Goal: Task Accomplishment & Management: Manage account settings

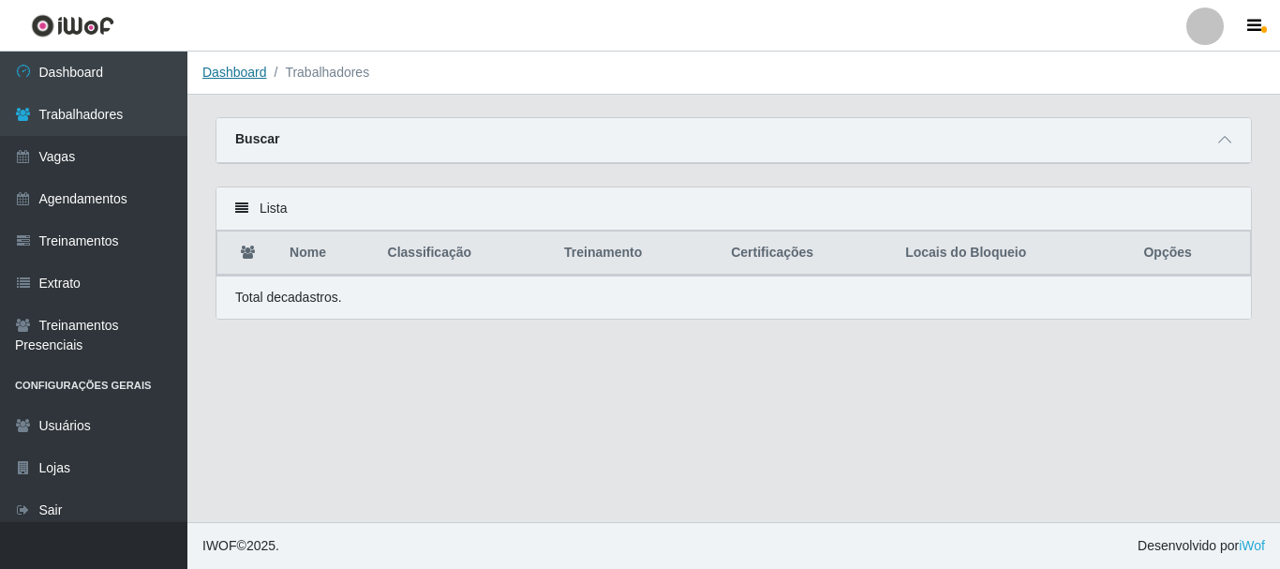
click at [246, 76] on link "Dashboard" at bounding box center [234, 72] width 65 height 15
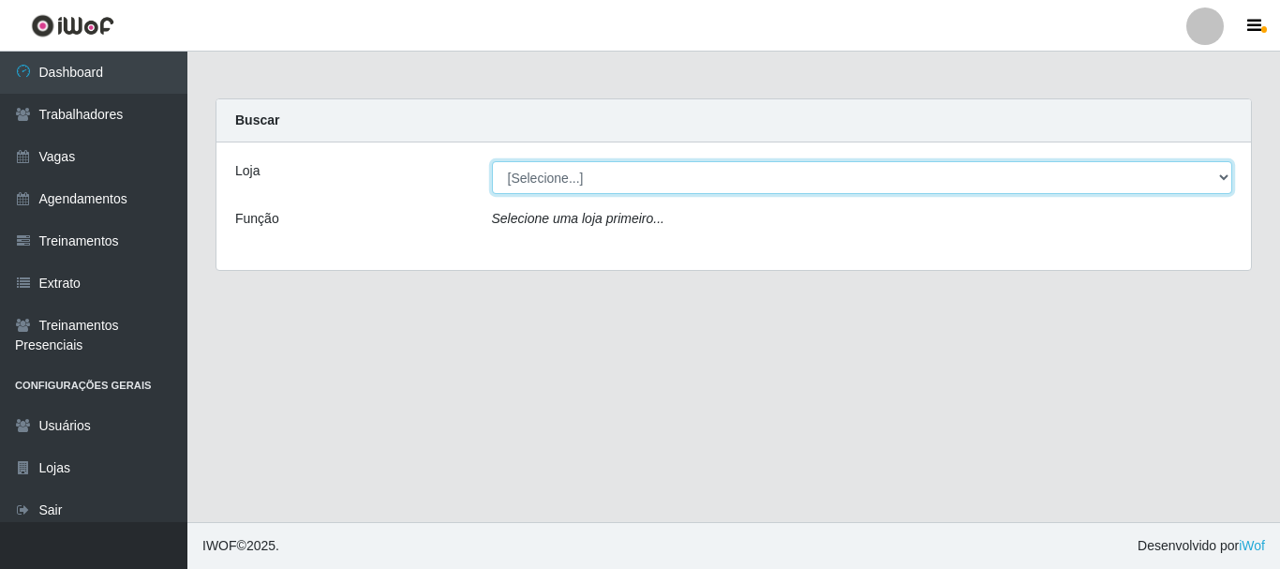
click at [543, 190] on select "[Selecione...] Supermercado Queiroz - Caicó" at bounding box center [862, 177] width 741 height 33
select select "512"
click at [492, 161] on select "[Selecione...] Supermercado Queiroz - Caicó" at bounding box center [862, 177] width 741 height 33
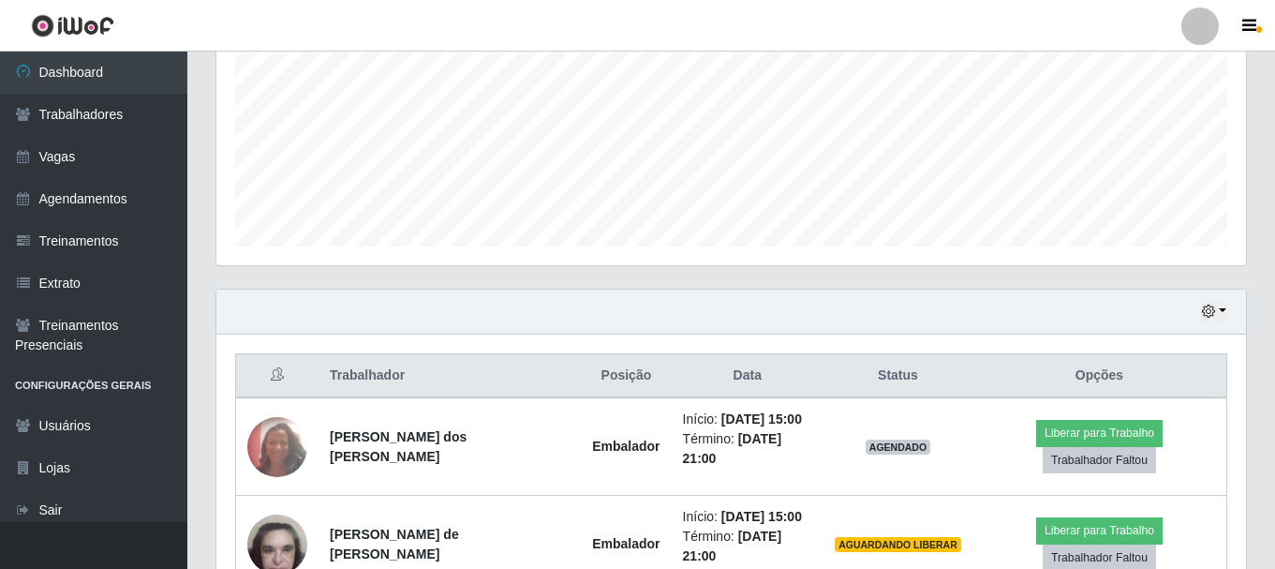
scroll to position [537, 0]
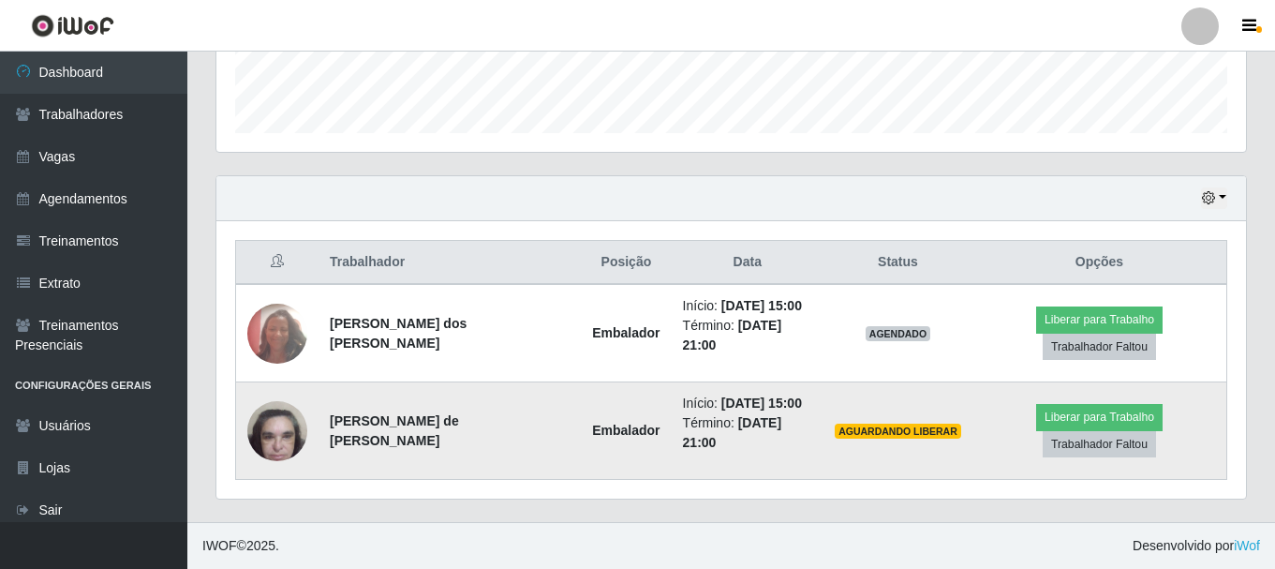
click at [285, 443] on img at bounding box center [277, 431] width 60 height 80
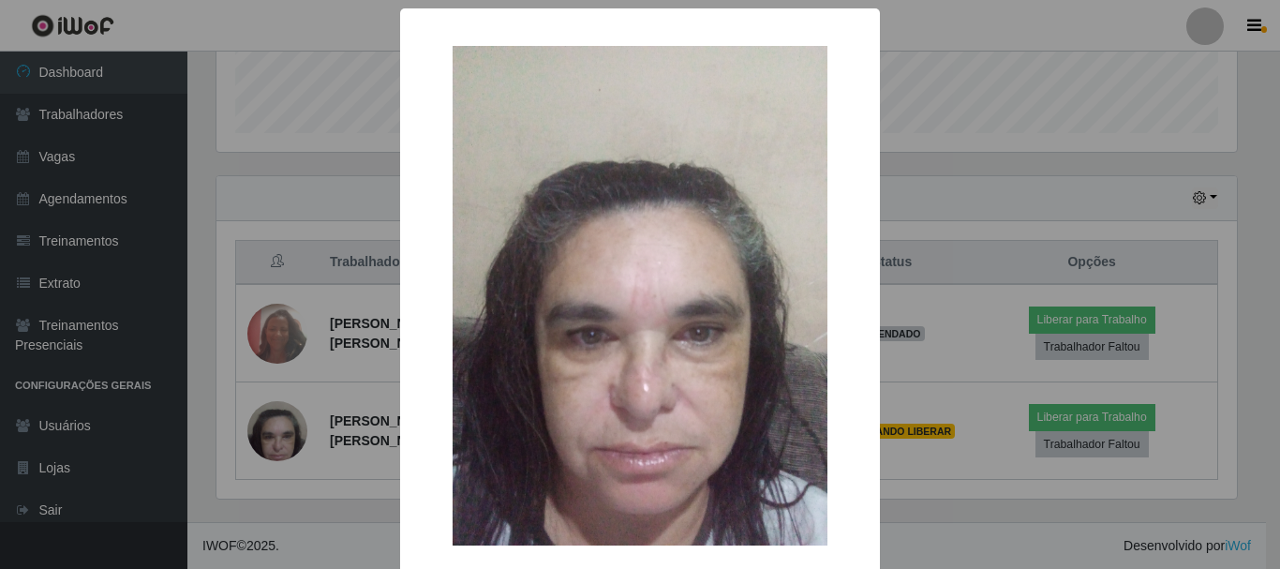
click at [909, 472] on div "× OK Cancel" at bounding box center [640, 284] width 1280 height 569
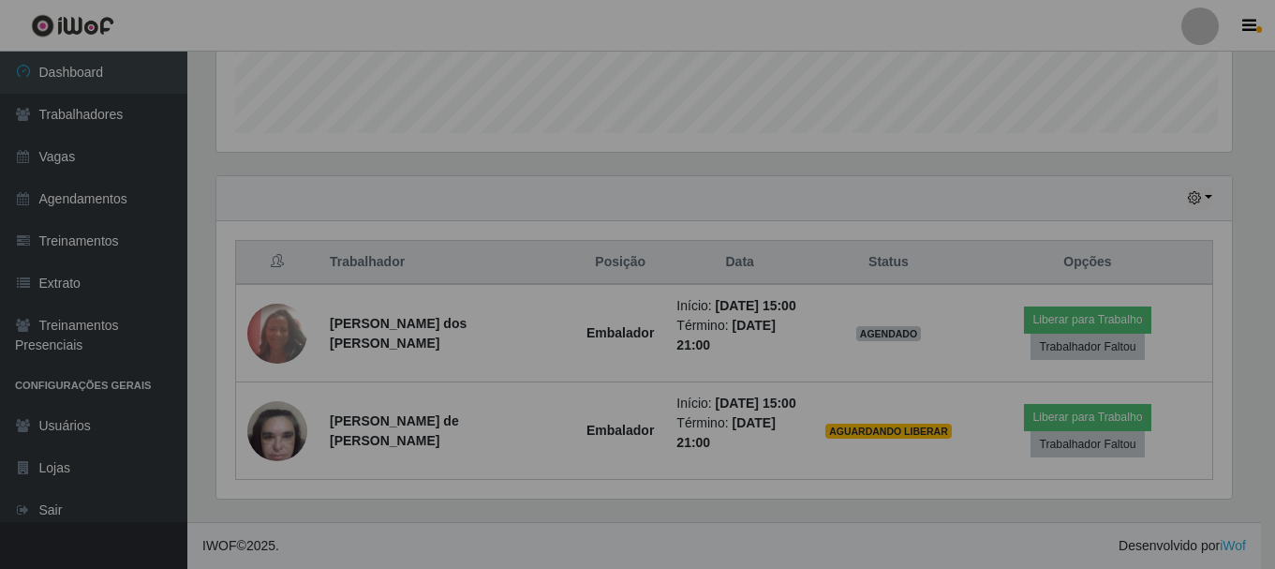
scroll to position [389, 1030]
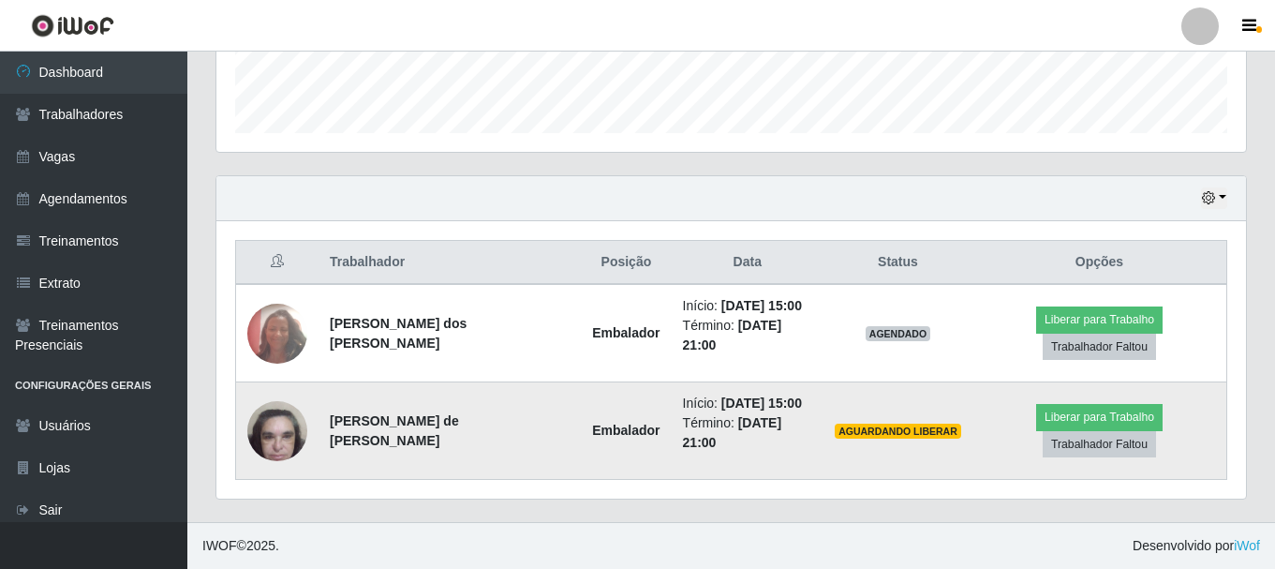
click at [273, 437] on img at bounding box center [277, 431] width 60 height 80
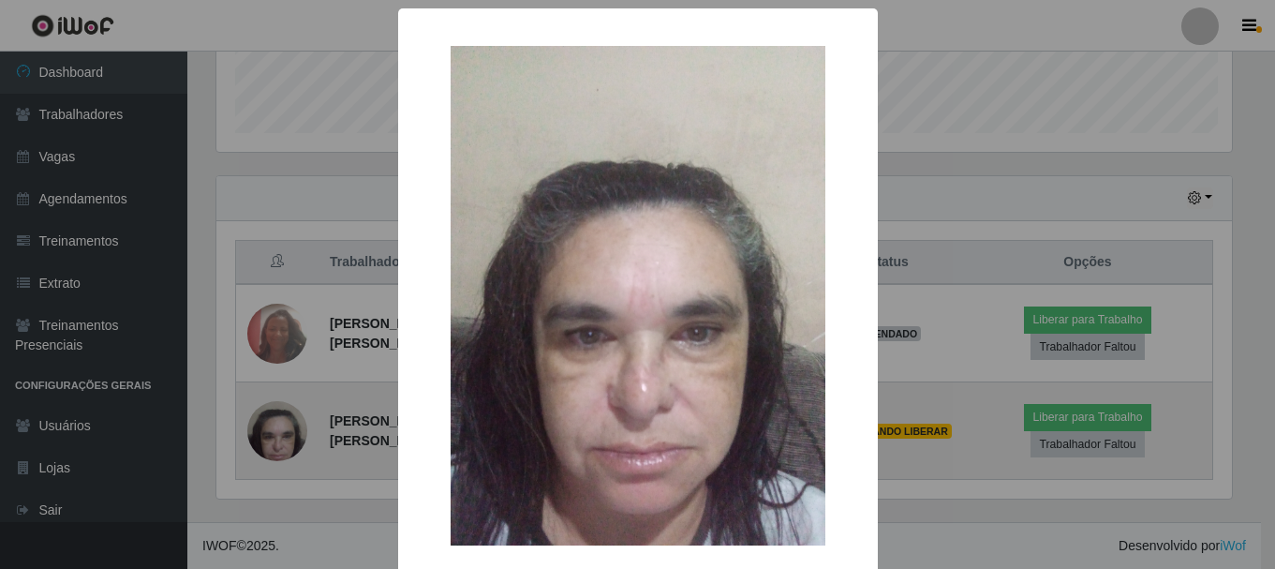
scroll to position [389, 1020]
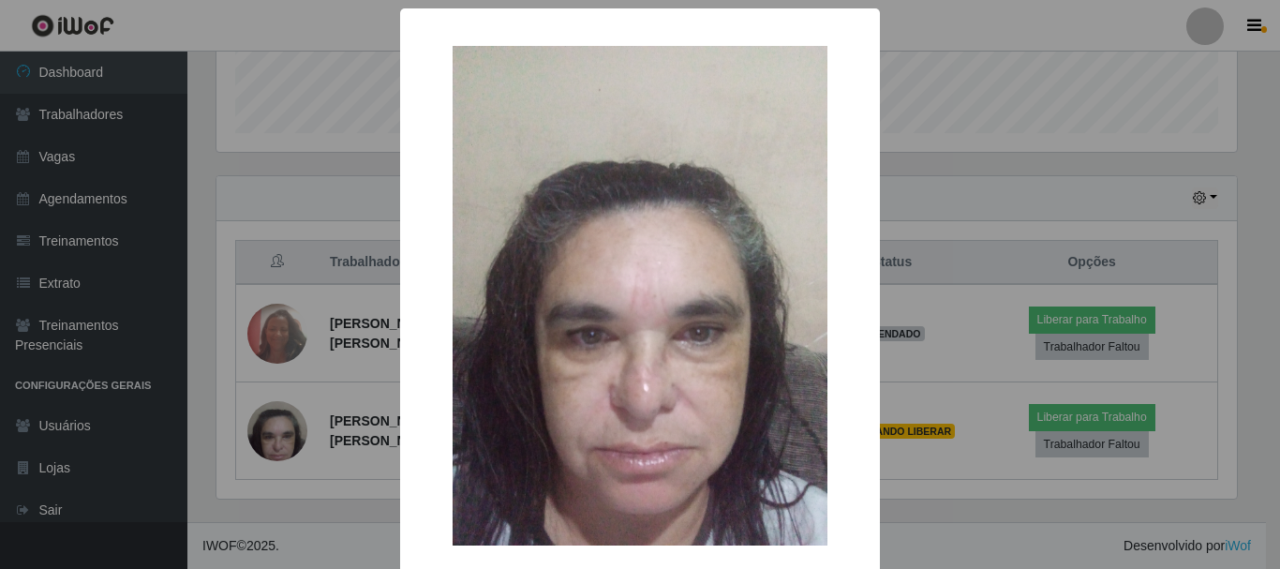
click at [979, 480] on div "× OK Cancel" at bounding box center [640, 284] width 1280 height 569
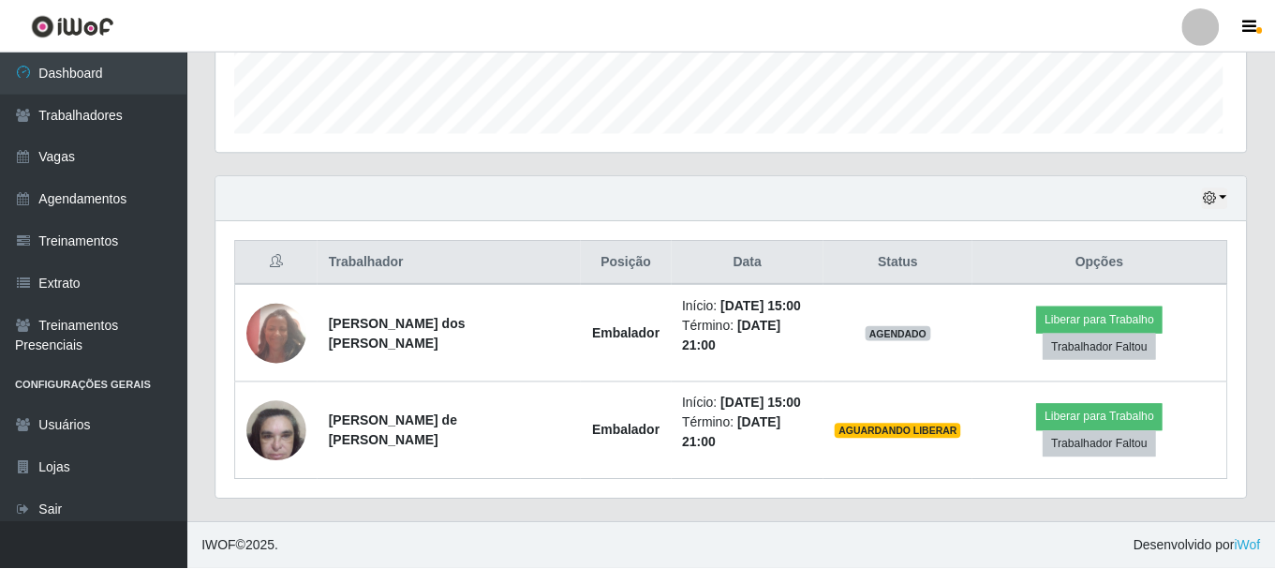
scroll to position [389, 1030]
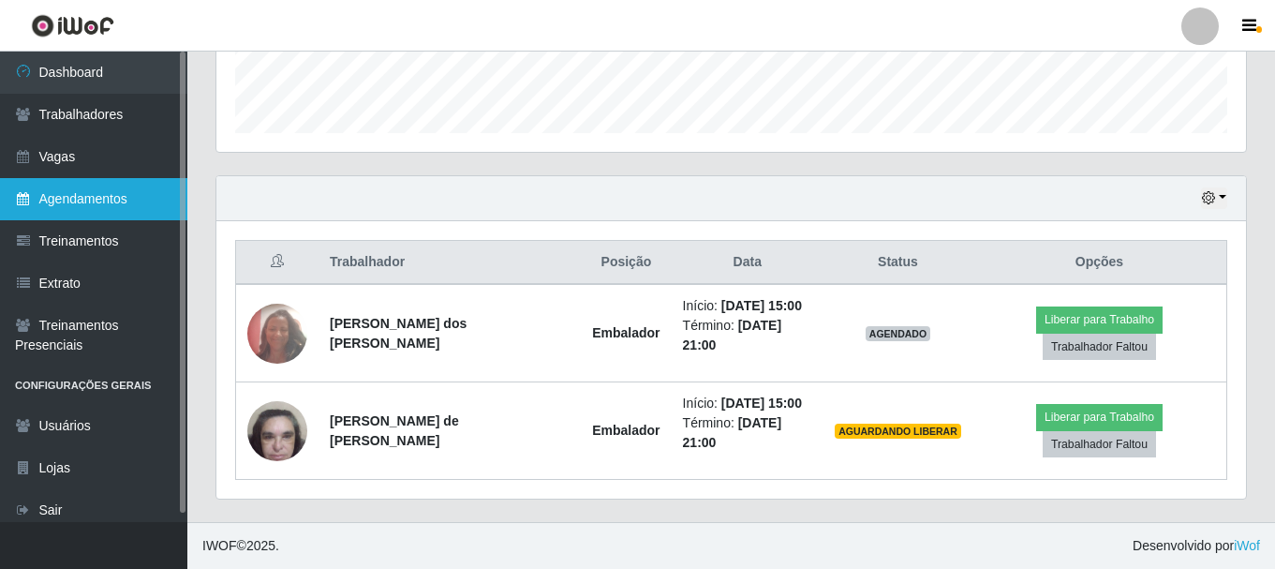
click at [100, 190] on link "Agendamentos" at bounding box center [93, 199] width 187 height 42
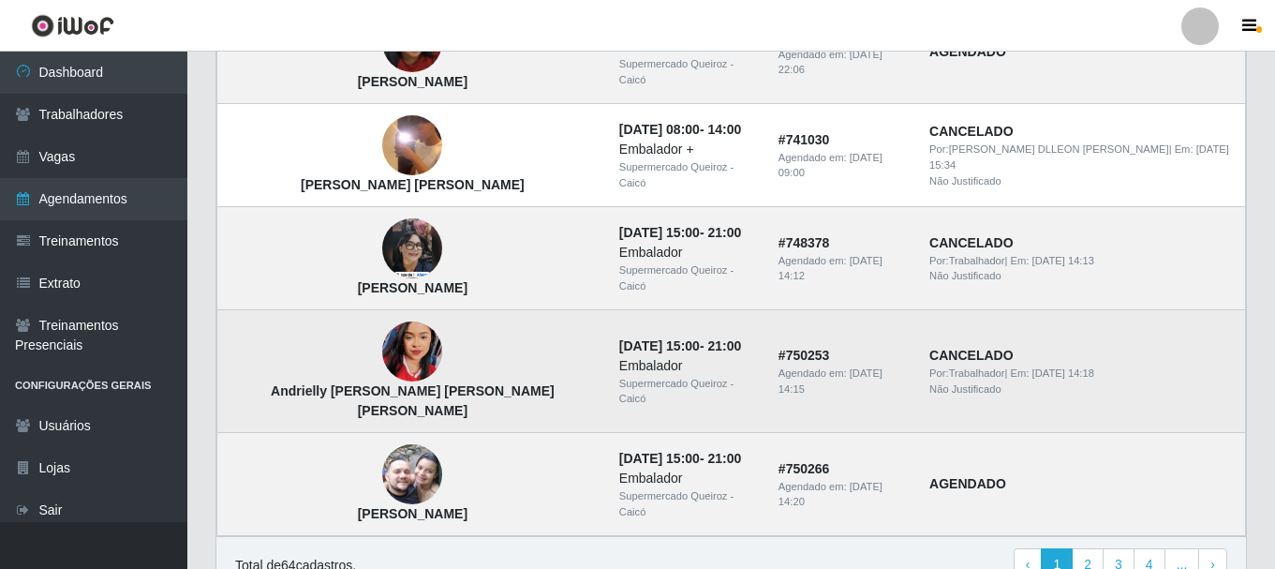
scroll to position [1387, 0]
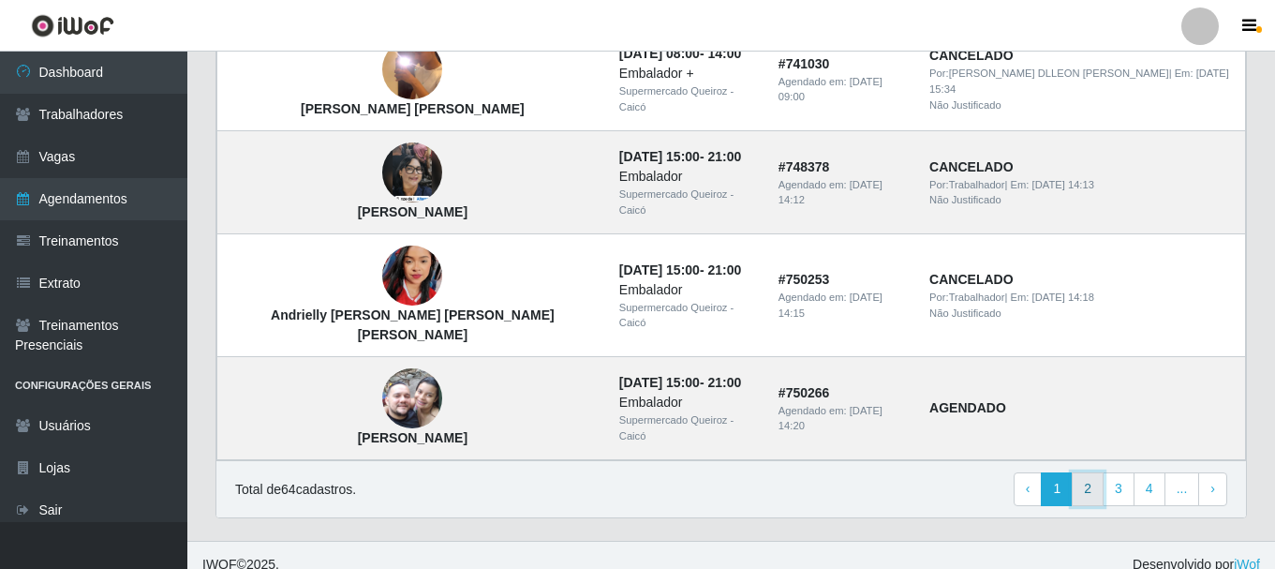
click at [1085, 472] on link "2" at bounding box center [1088, 489] width 32 height 34
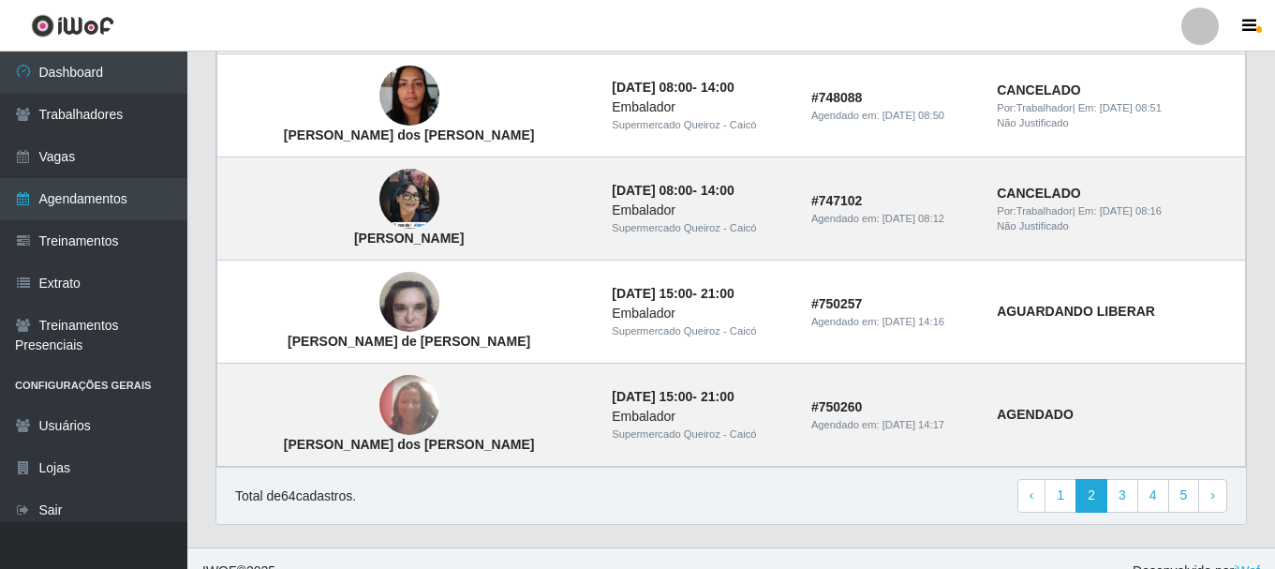
scroll to position [1387, 0]
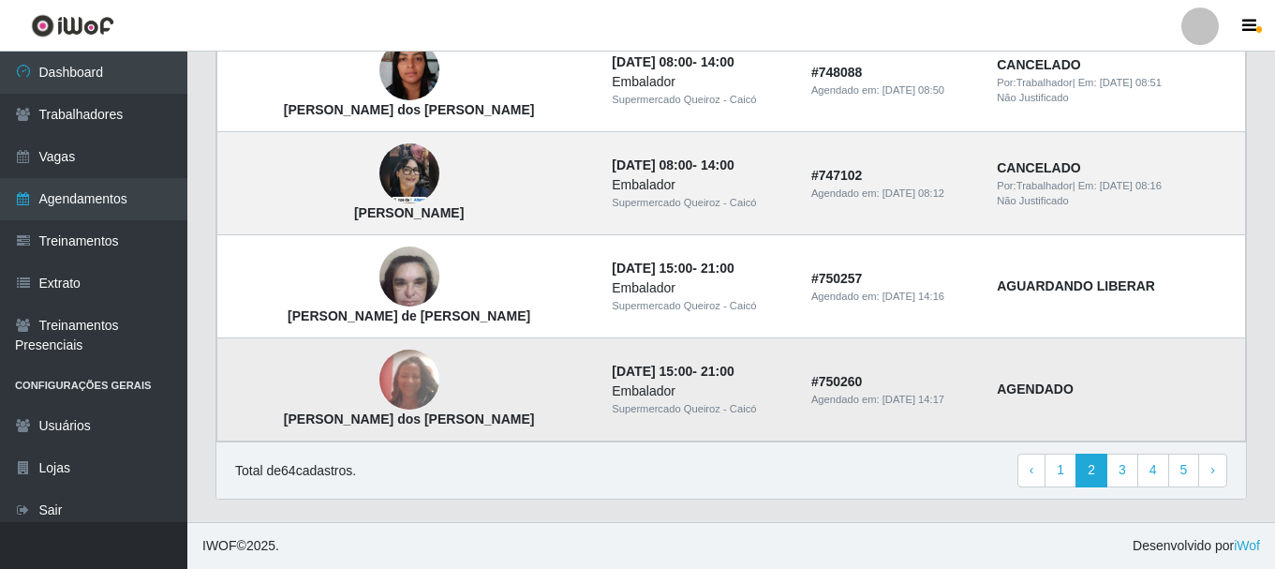
click at [379, 385] on img at bounding box center [409, 380] width 60 height 80
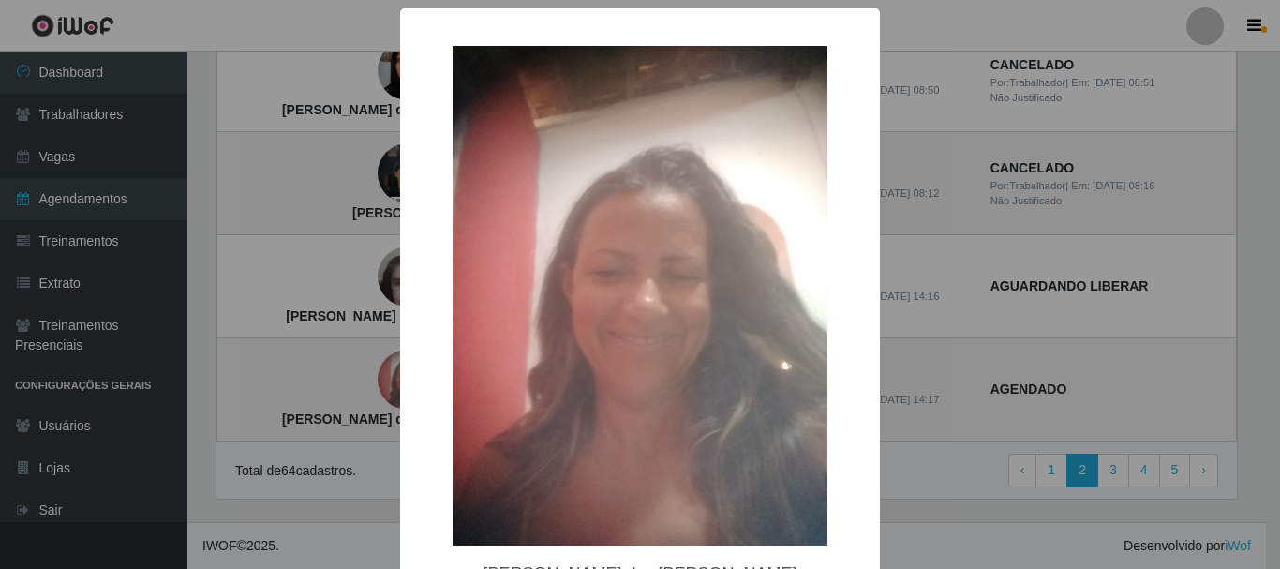
click at [340, 456] on div "× [PERSON_NAME] dos [PERSON_NAME] OK Cancel" at bounding box center [640, 284] width 1280 height 569
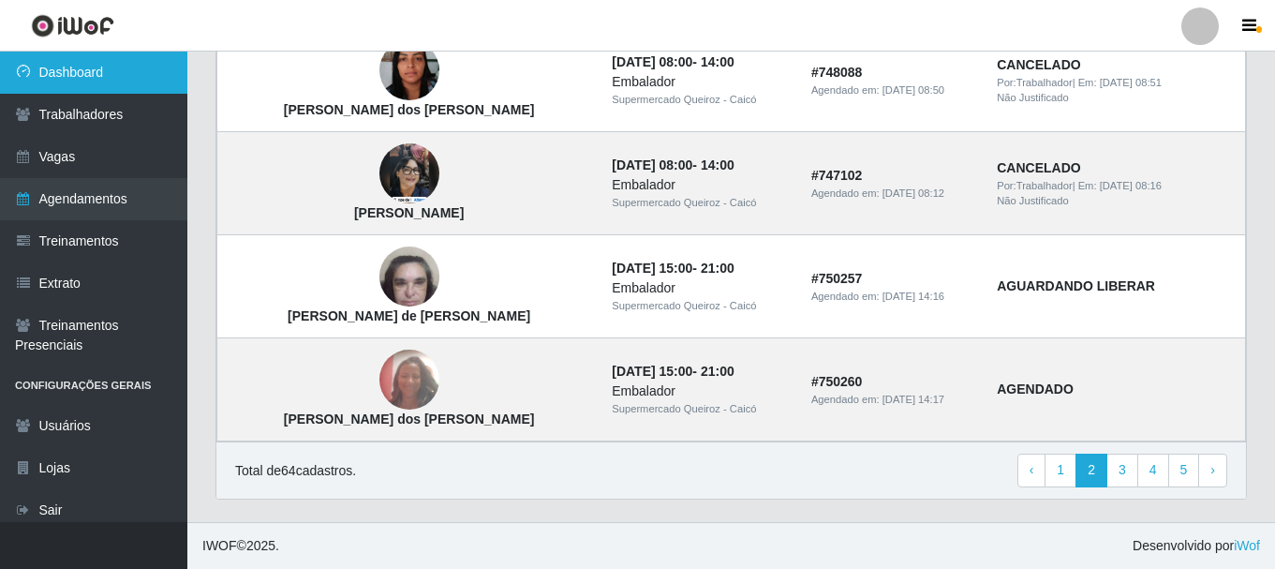
click at [165, 62] on link "Dashboard" at bounding box center [93, 73] width 187 height 42
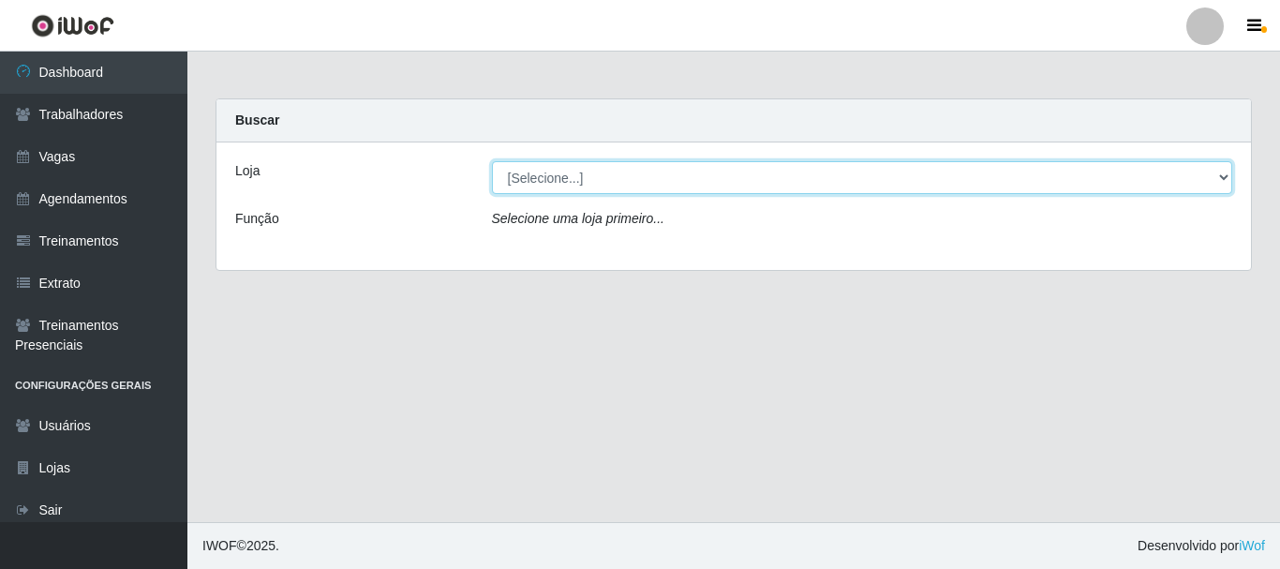
drag, startPoint x: 557, startPoint y: 180, endPoint x: 569, endPoint y: 191, distance: 15.9
click at [557, 179] on select "[Selecione...] Supermercado Queiroz - Caicó" at bounding box center [862, 177] width 741 height 33
select select "512"
click at [492, 161] on select "[Selecione...] Supermercado Queiroz - Caicó" at bounding box center [862, 177] width 741 height 33
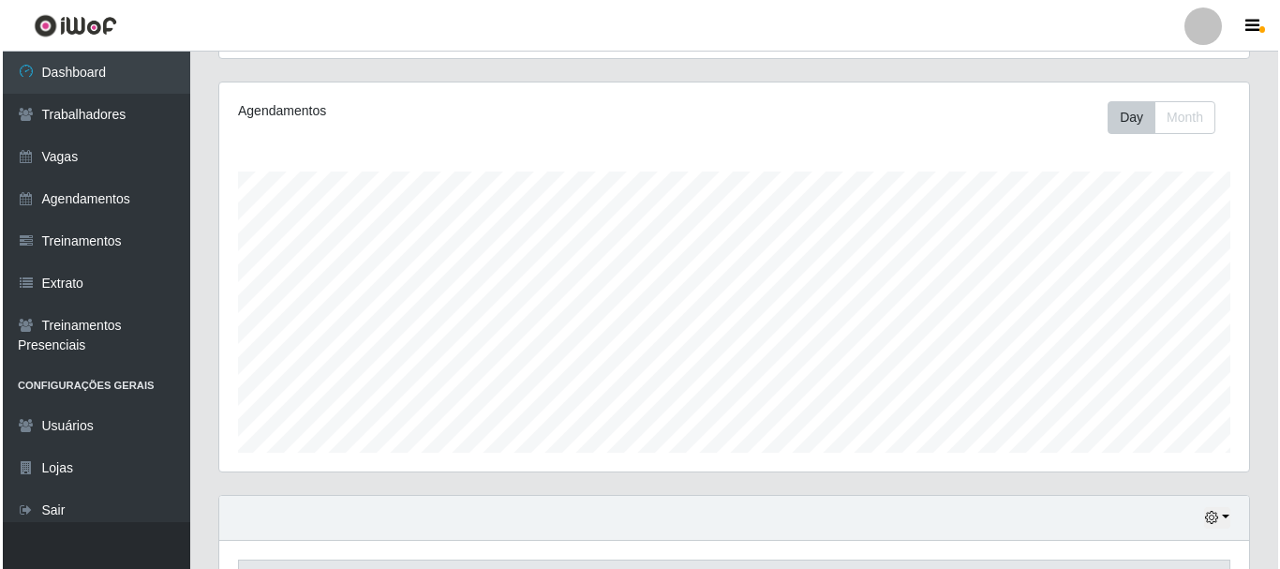
scroll to position [537, 0]
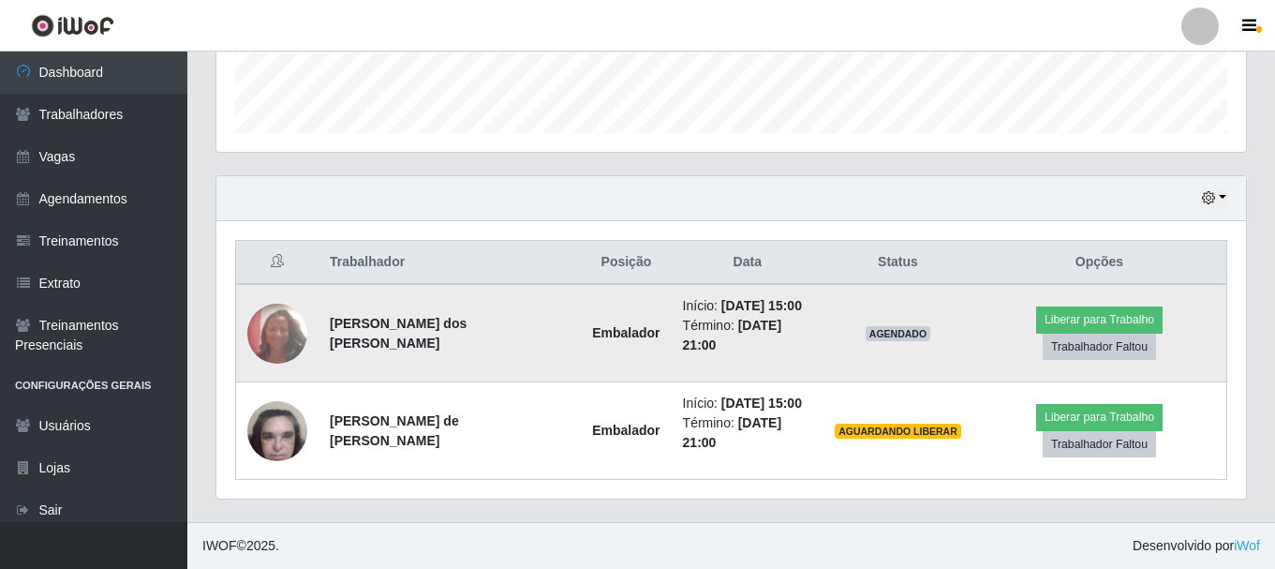
click at [270, 333] on img at bounding box center [277, 333] width 60 height 80
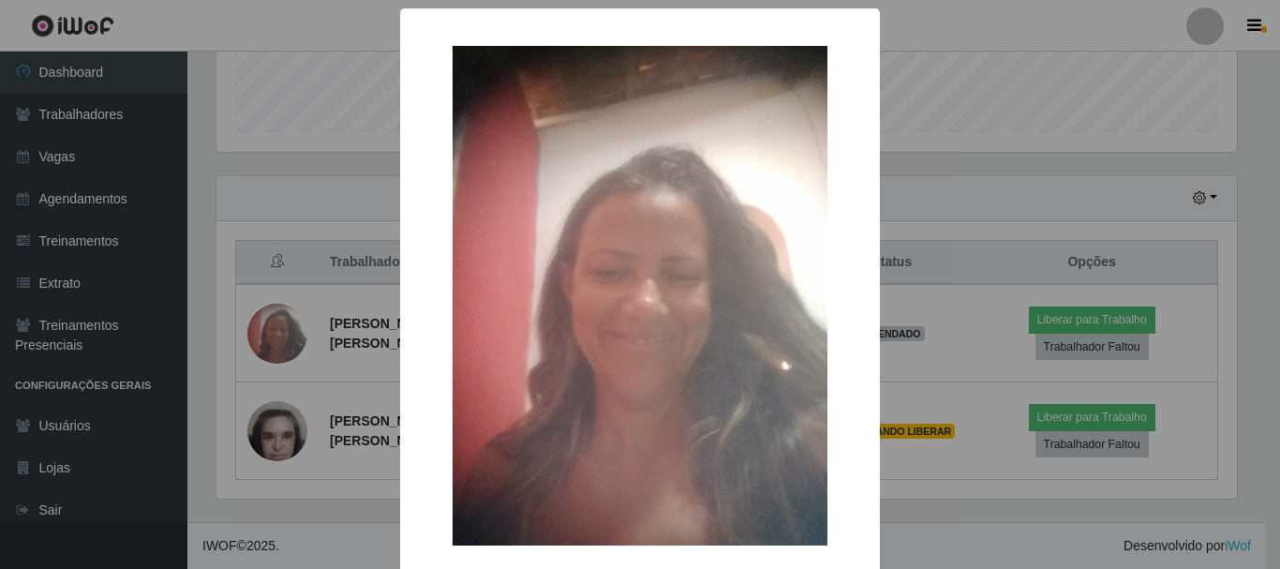
click at [912, 133] on div "× OK Cancel" at bounding box center [640, 284] width 1280 height 569
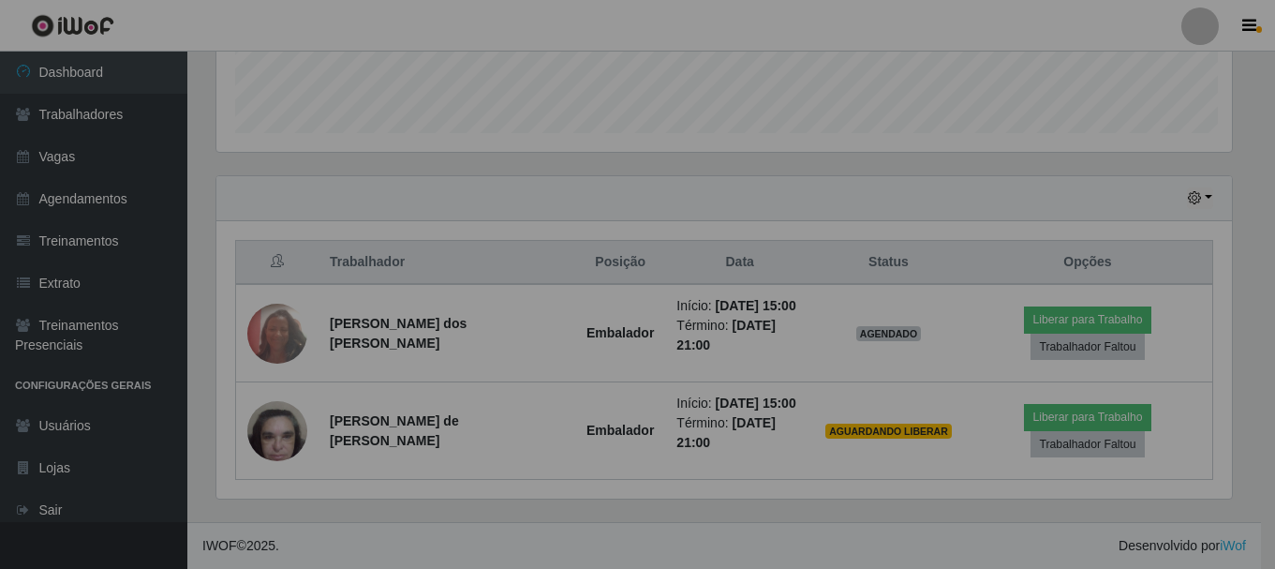
scroll to position [389, 1030]
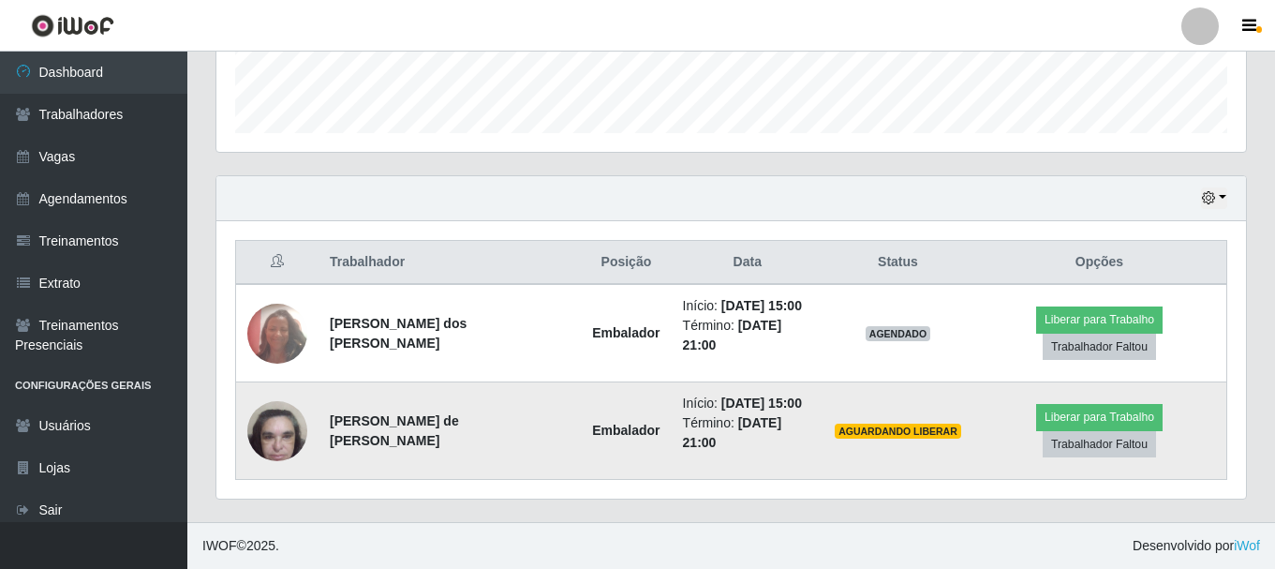
click at [285, 437] on img at bounding box center [277, 431] width 60 height 80
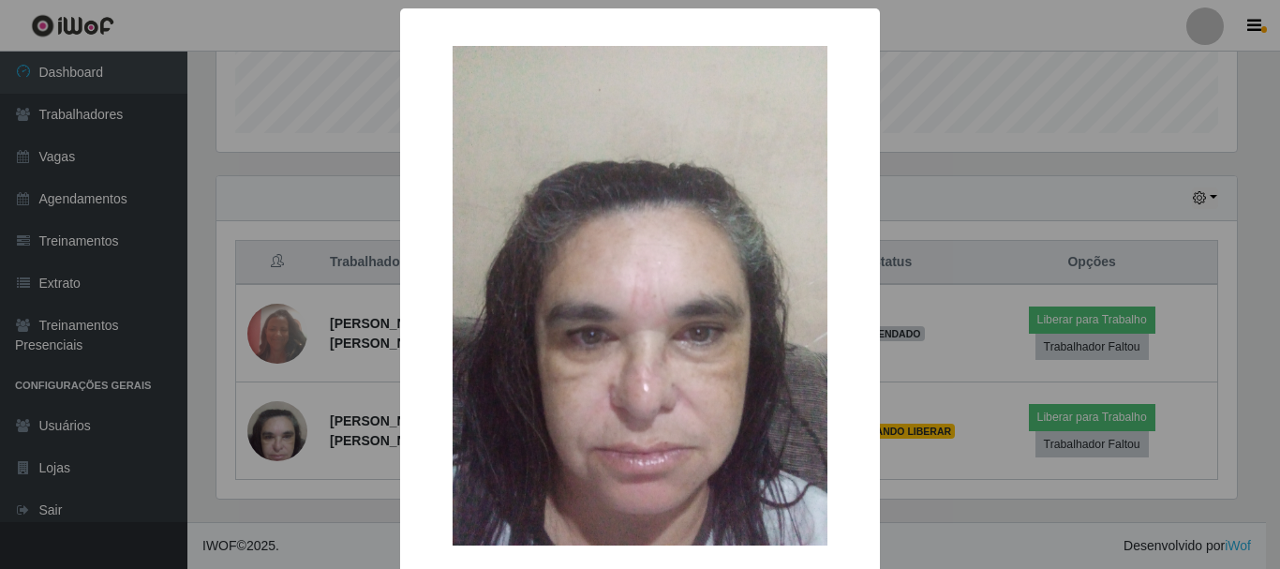
click at [1001, 160] on div "× OK Cancel" at bounding box center [640, 284] width 1280 height 569
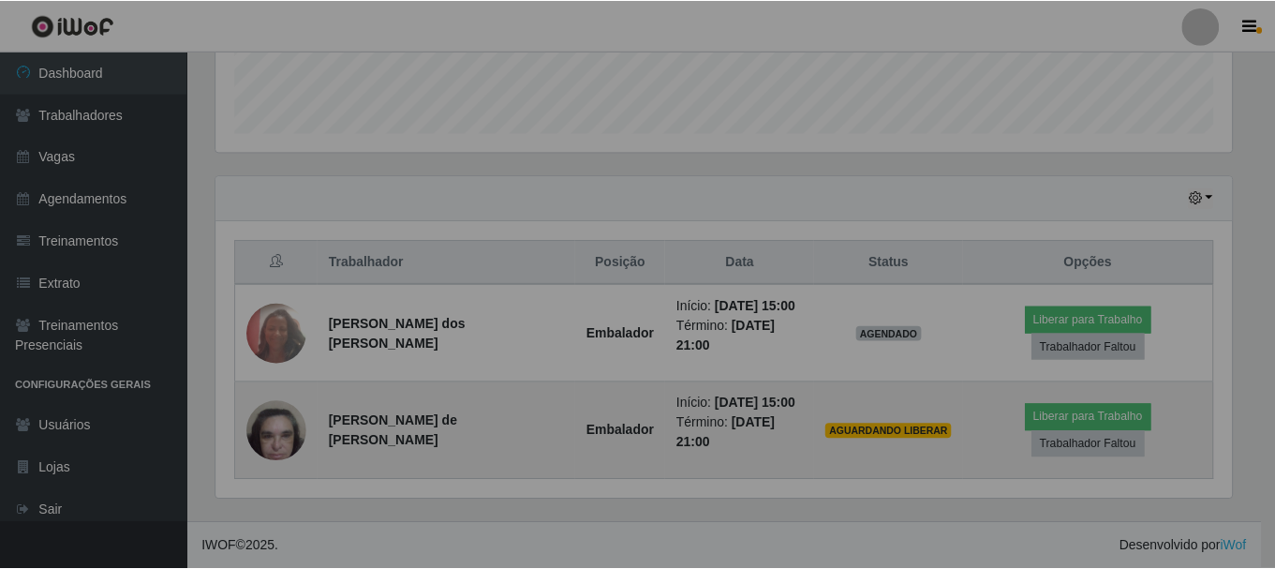
scroll to position [389, 1030]
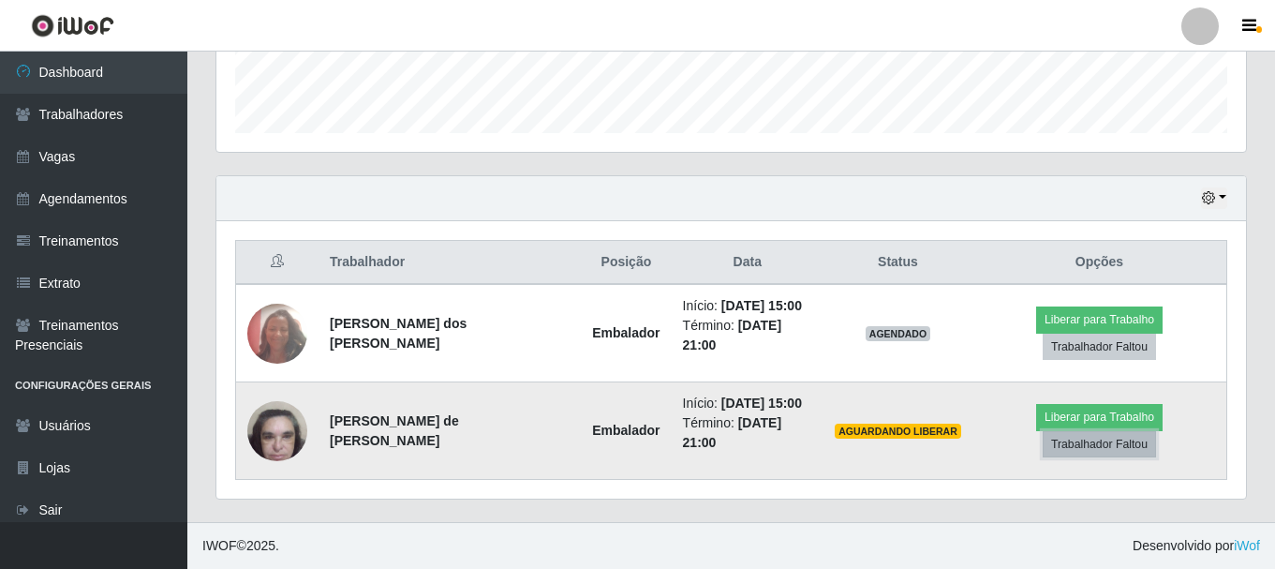
click at [1063, 449] on button "Trabalhador Faltou" at bounding box center [1099, 444] width 113 height 26
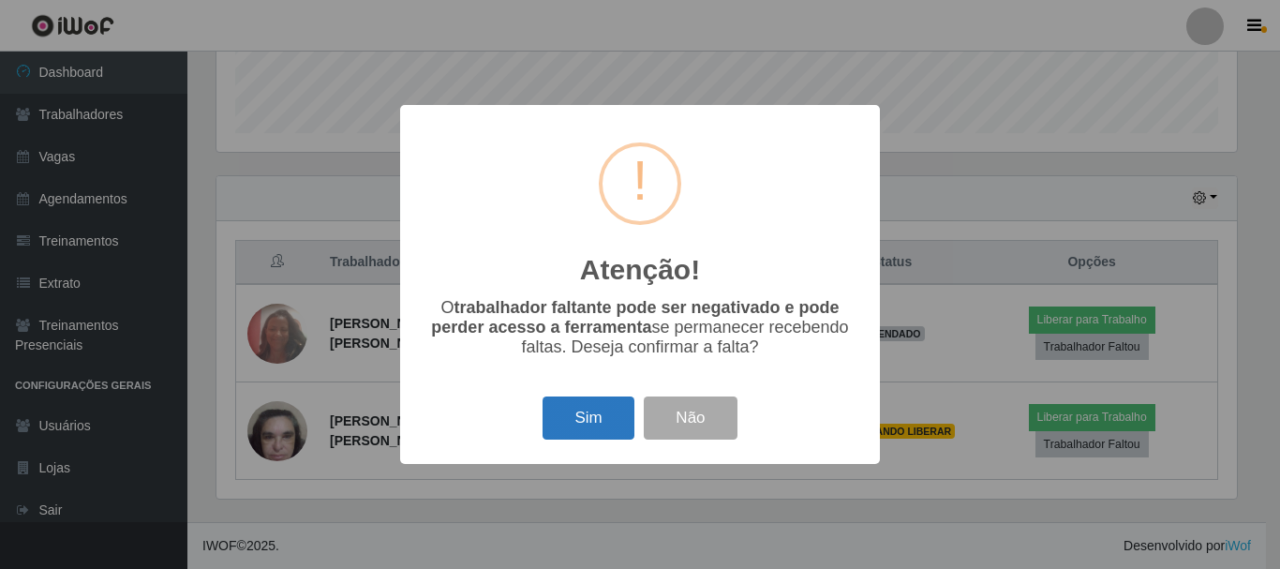
click at [585, 409] on button "Sim" at bounding box center [587, 418] width 91 height 44
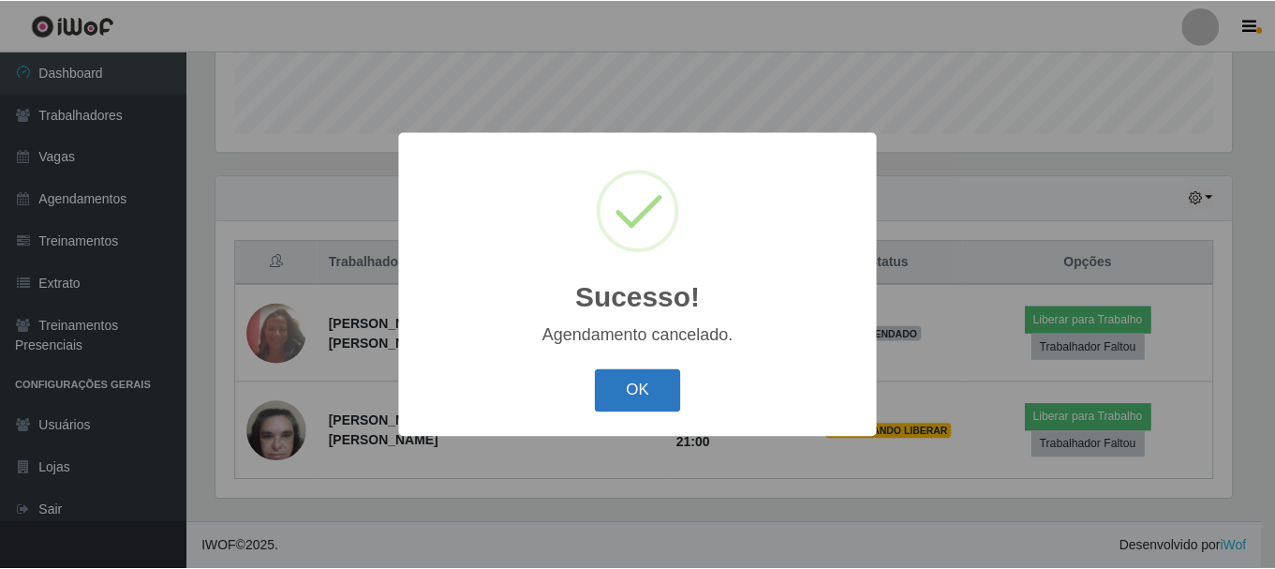
scroll to position [425, 0]
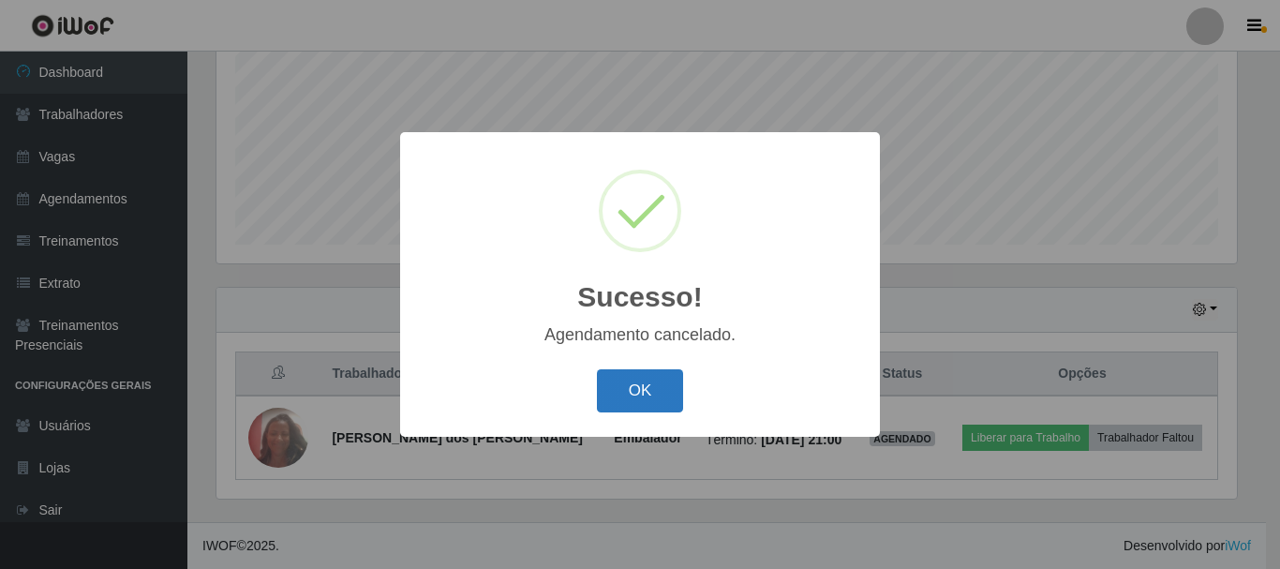
click at [630, 381] on button "OK" at bounding box center [640, 391] width 87 height 44
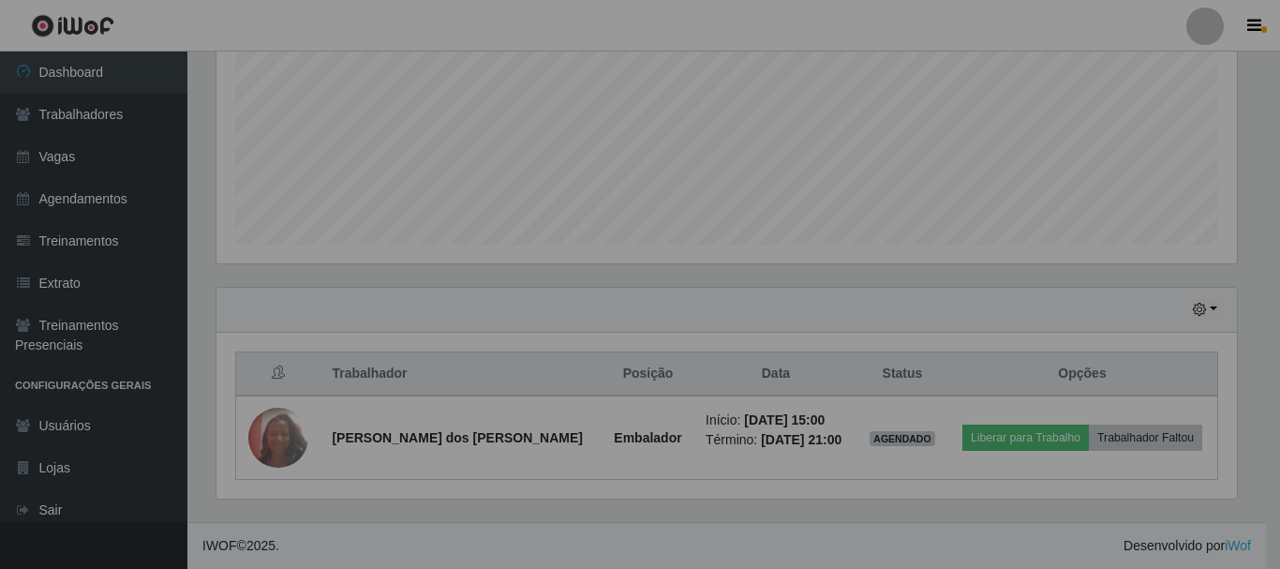
scroll to position [389, 1030]
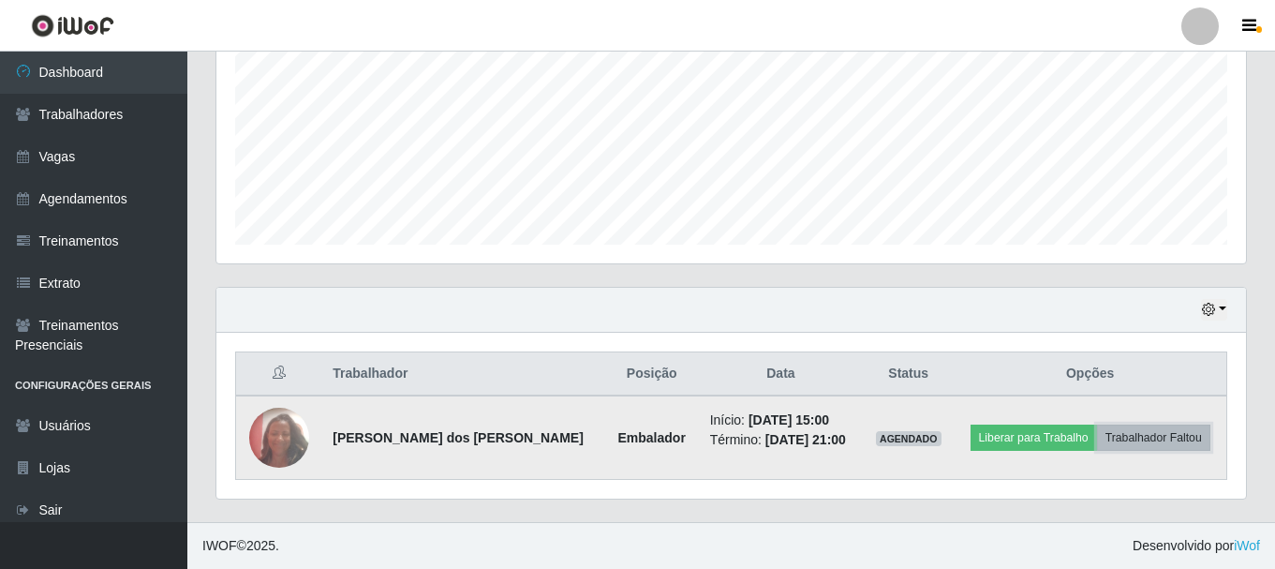
click at [1182, 444] on button "Trabalhador Faltou" at bounding box center [1153, 437] width 113 height 26
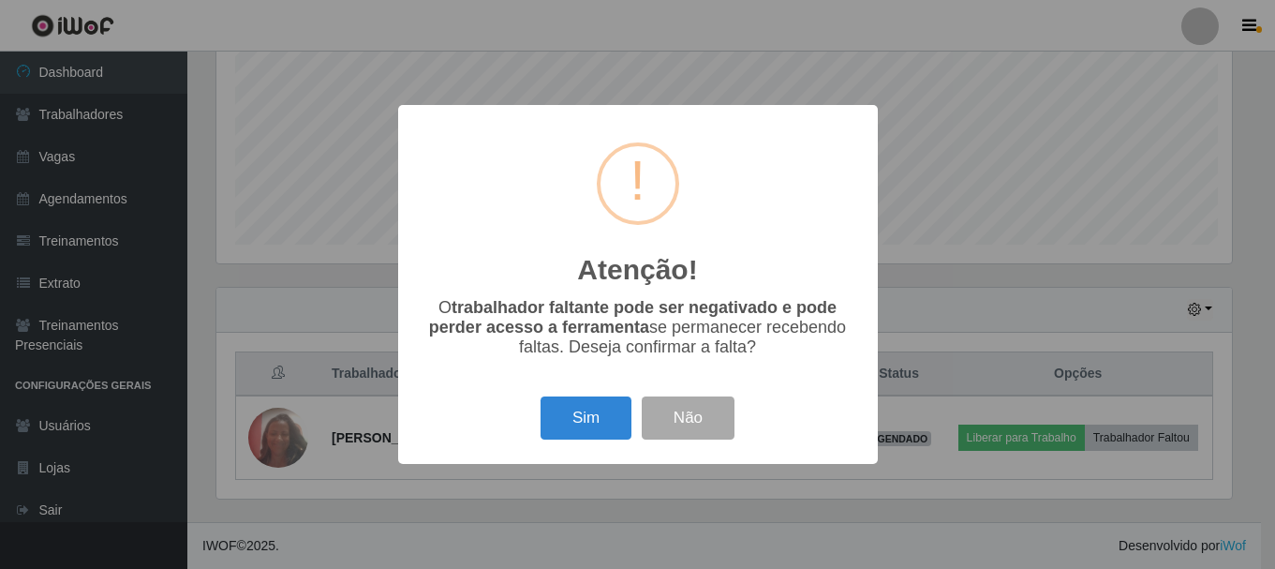
scroll to position [389, 1020]
click at [592, 413] on button "Sim" at bounding box center [587, 418] width 91 height 44
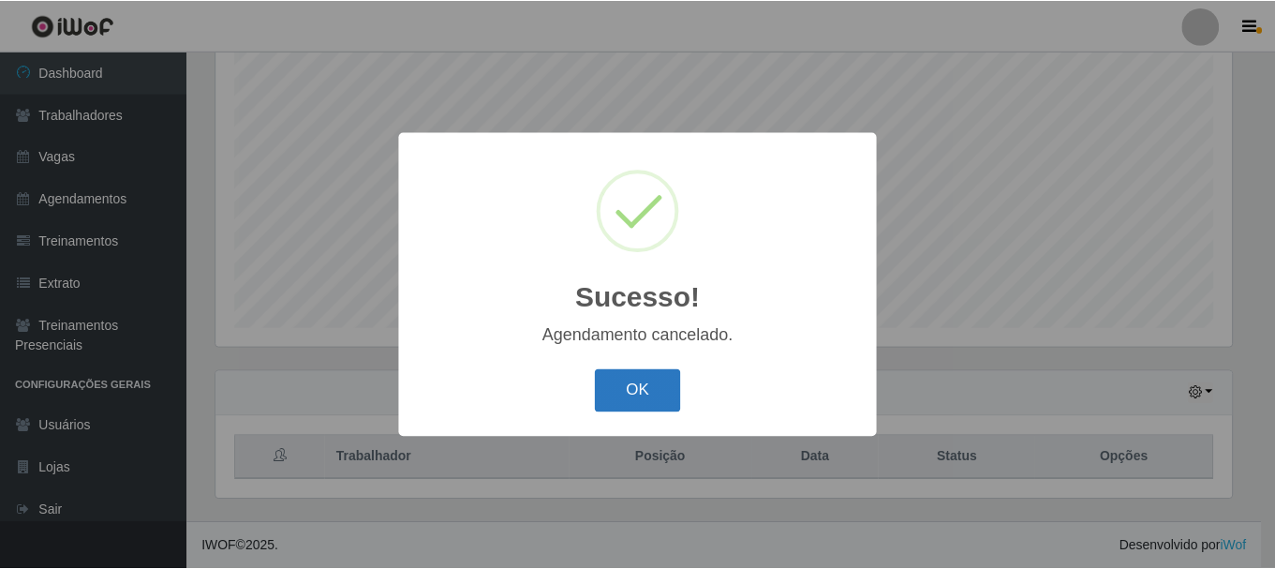
scroll to position [342, 0]
click at [651, 383] on button "OK" at bounding box center [640, 391] width 87 height 44
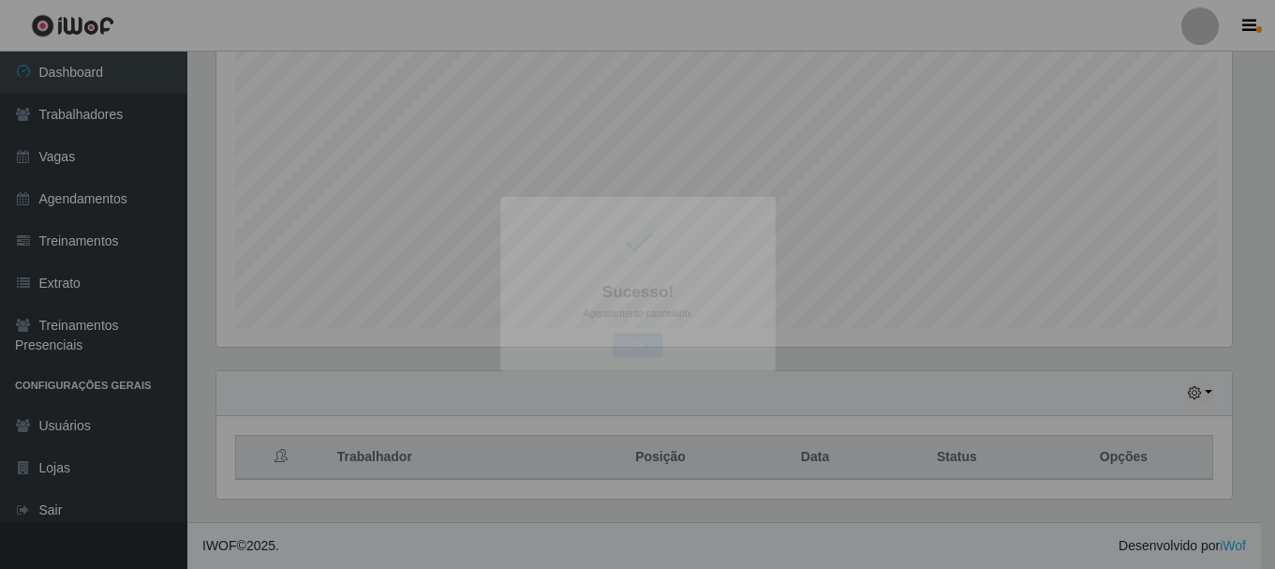
scroll to position [389, 1030]
